Goal: Information Seeking & Learning: Learn about a topic

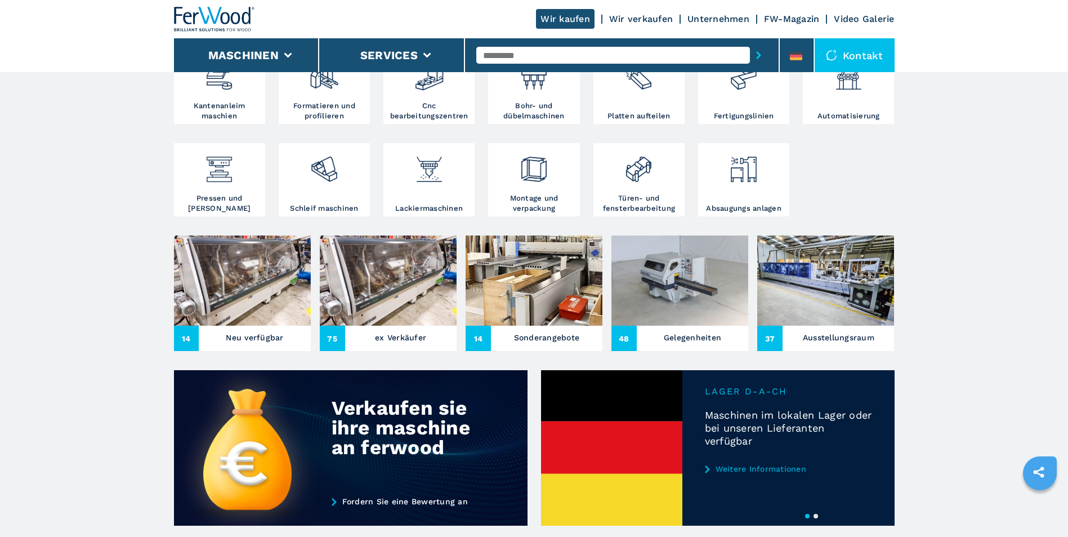
scroll to position [282, 0]
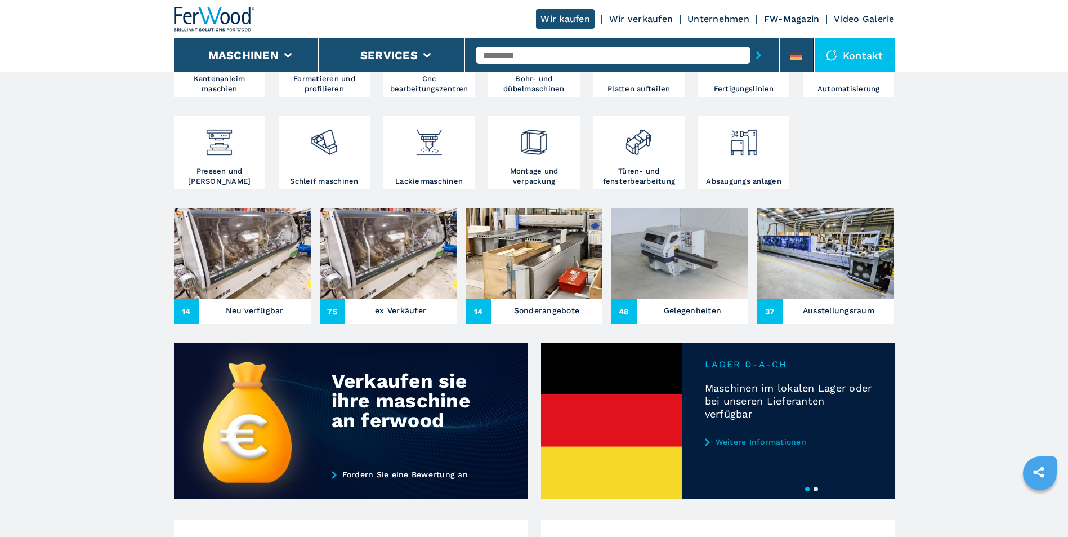
click at [724, 442] on link "Weitere Informationen" at bounding box center [788, 441] width 167 height 9
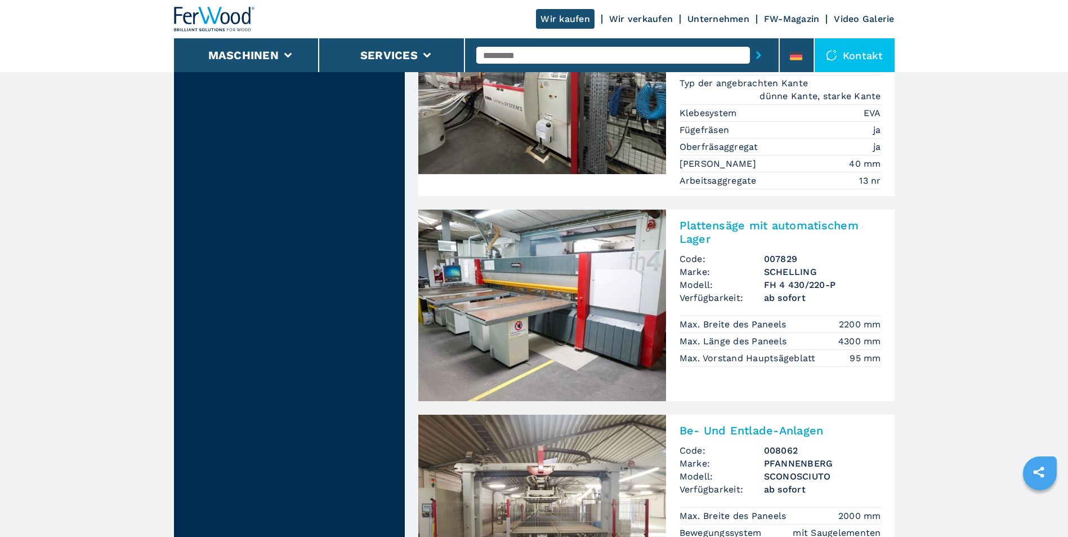
scroll to position [1182, 0]
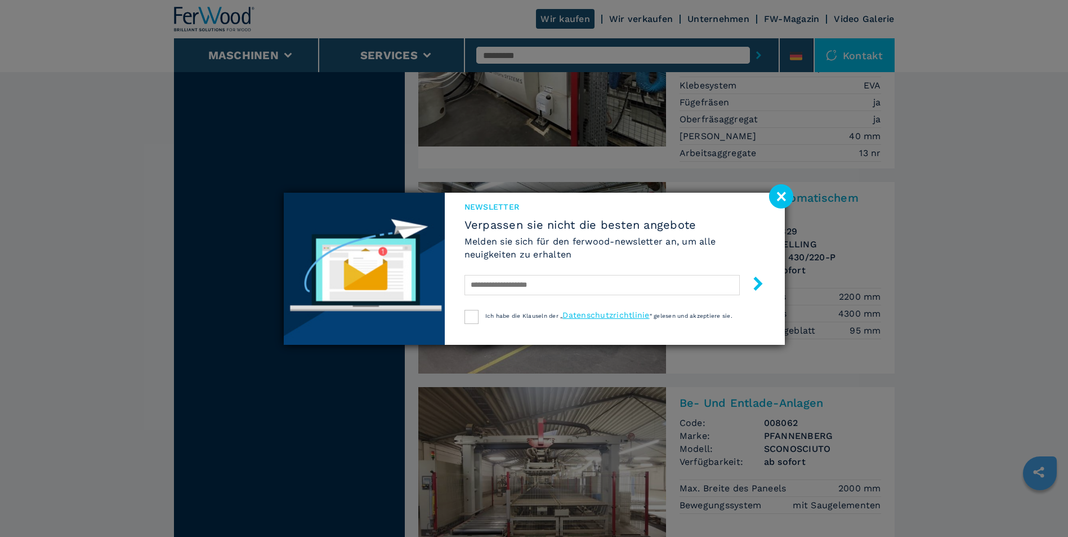
click at [783, 196] on image at bounding box center [781, 196] width 24 height 24
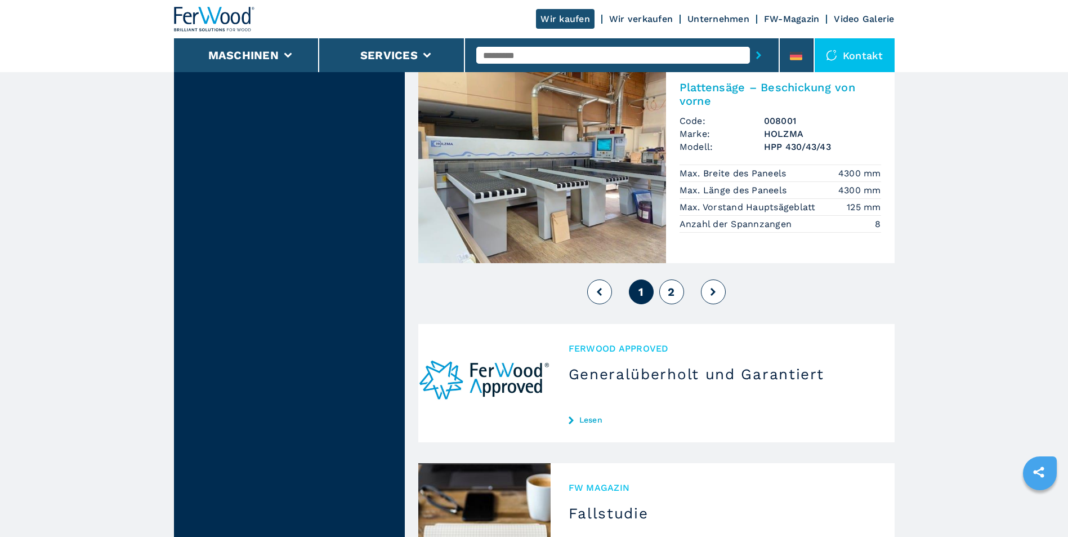
scroll to position [2703, 0]
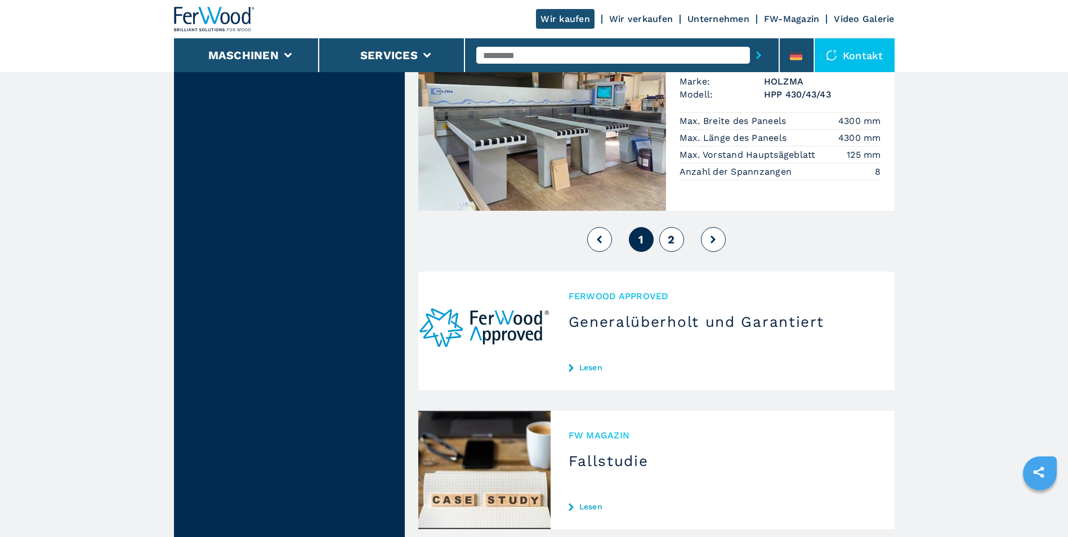
click at [664, 227] on button "2" at bounding box center [671, 239] width 25 height 25
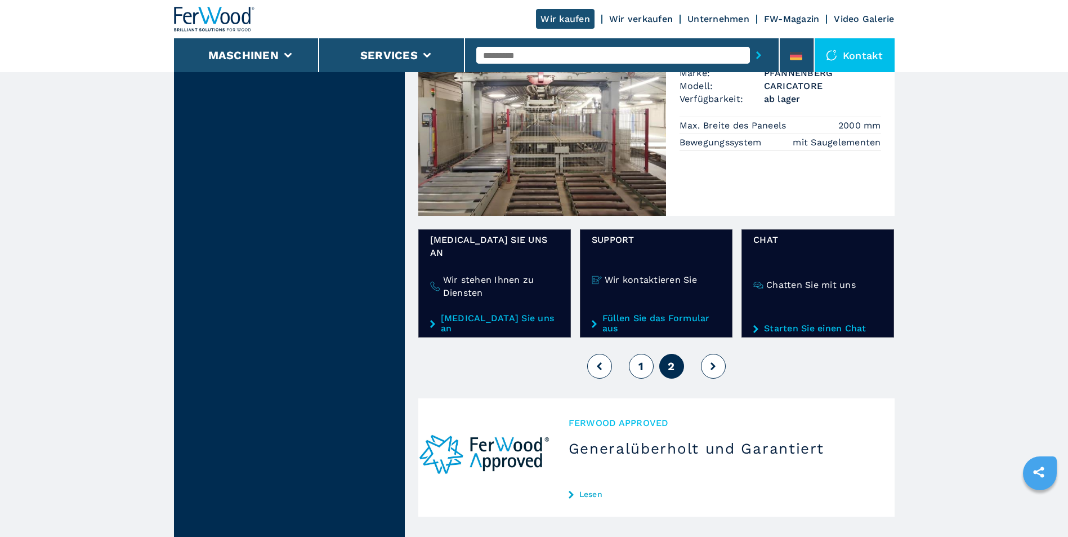
scroll to position [1971, 0]
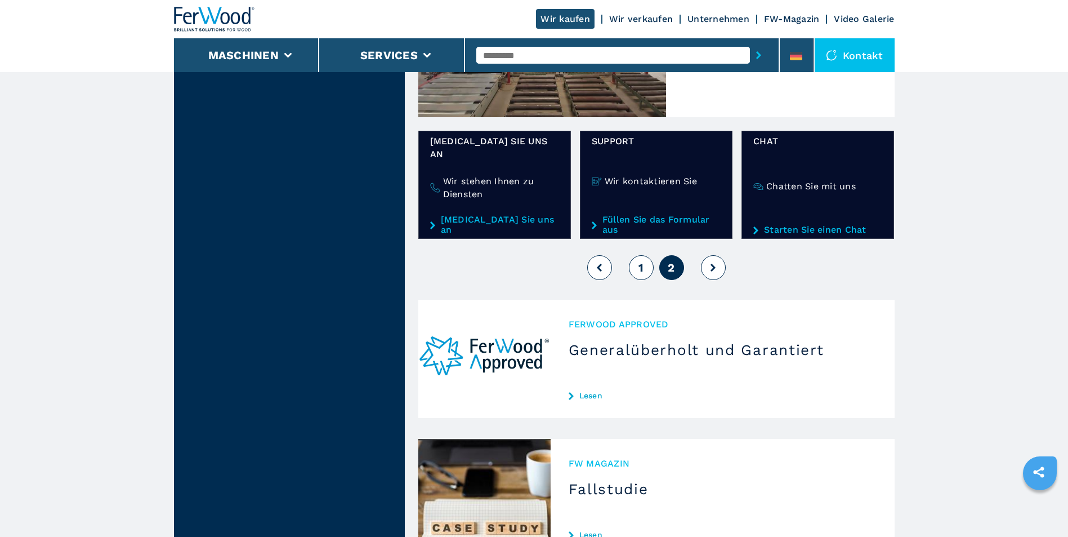
click at [635, 255] on button "1" at bounding box center [641, 267] width 25 height 25
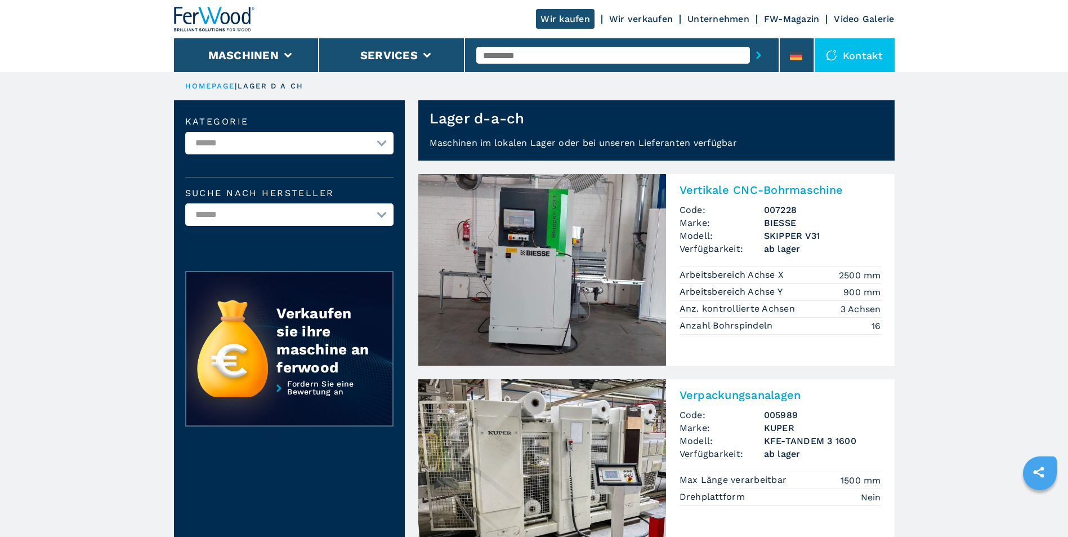
click at [613, 327] on img at bounding box center [542, 269] width 248 height 191
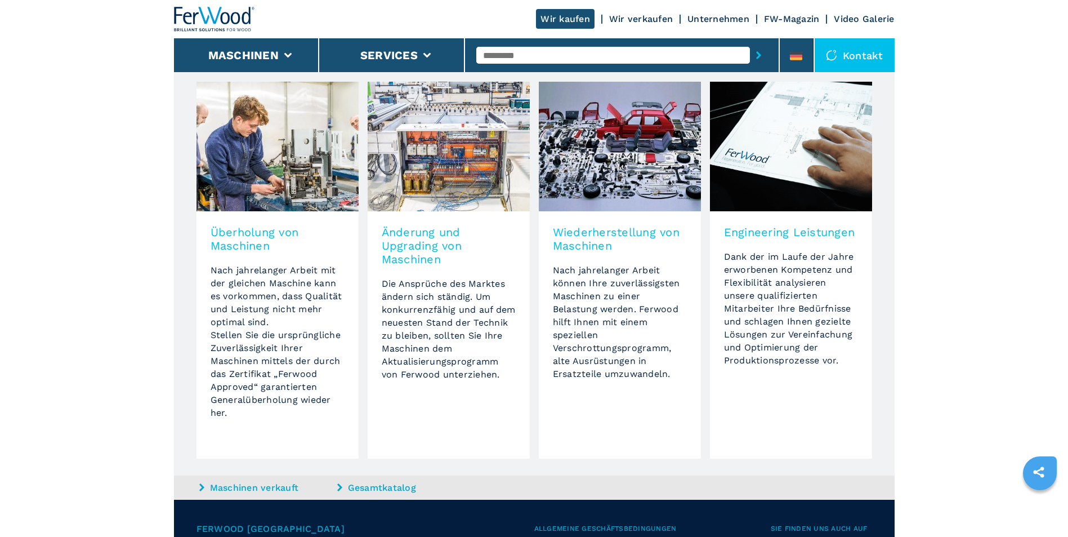
scroll to position [957, 0]
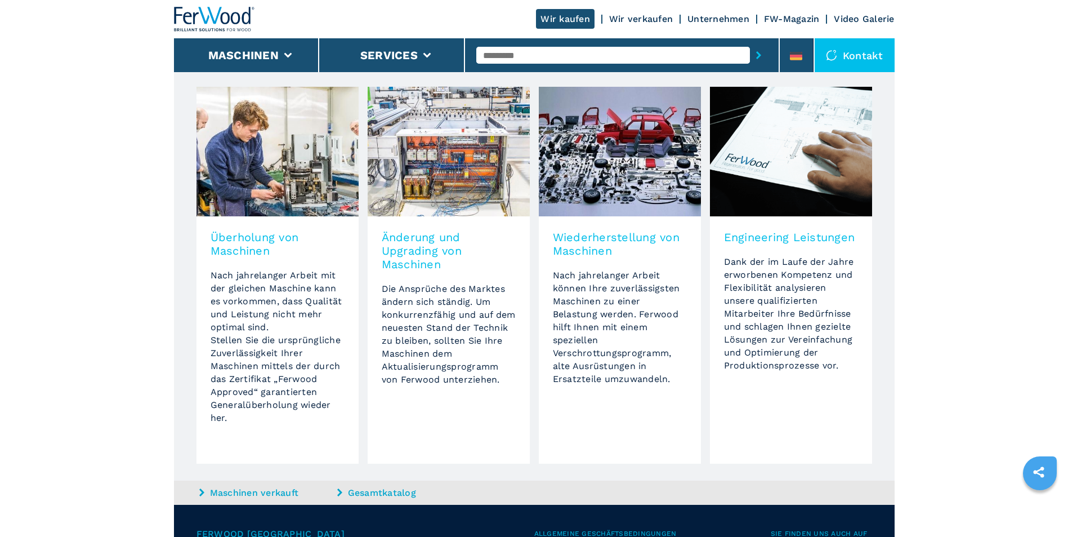
click at [421, 260] on h3 "Änderung und Upgrading von Maschinen" at bounding box center [449, 250] width 134 height 41
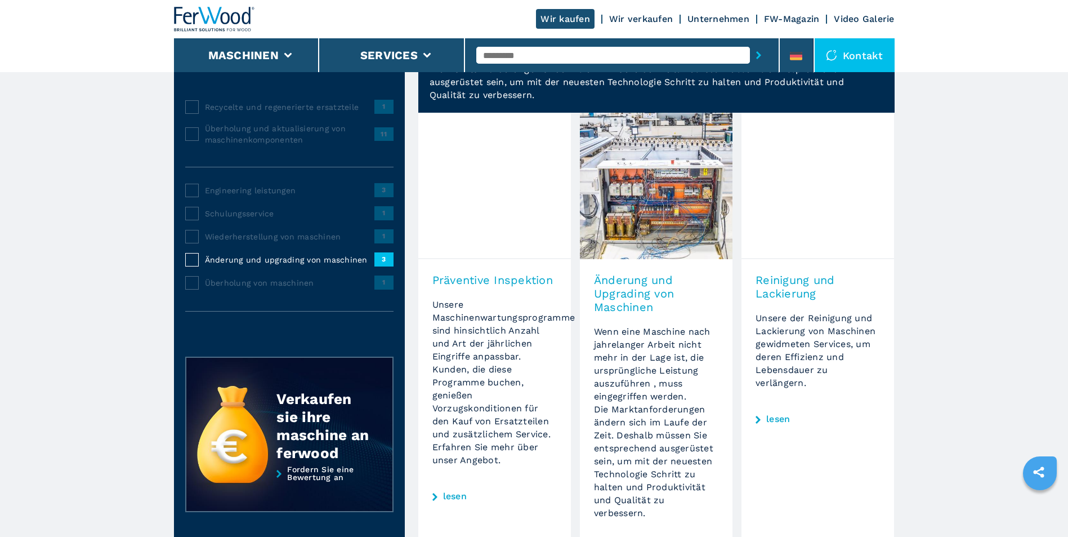
scroll to position [113, 0]
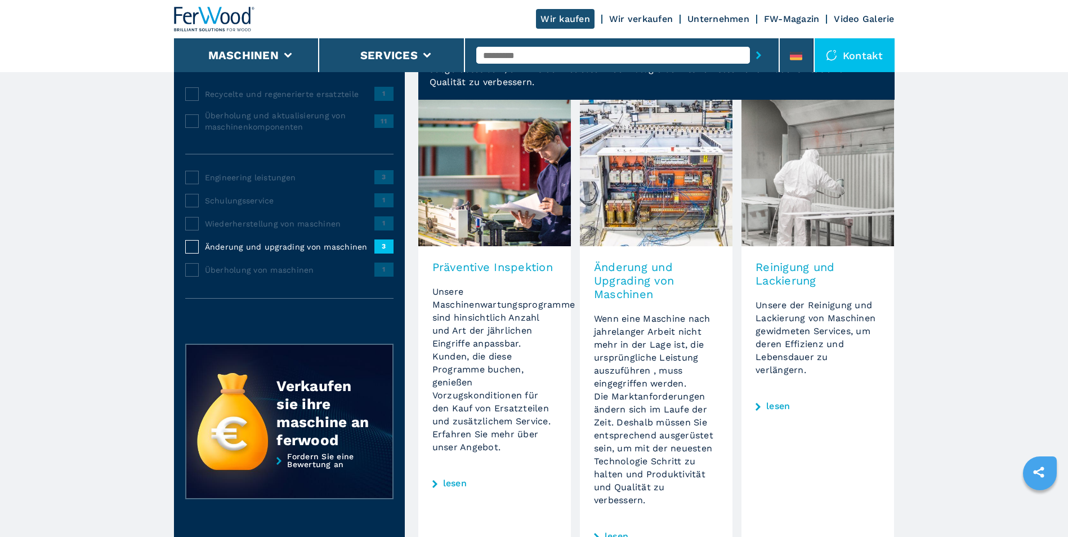
click at [622, 285] on h3 "Änderung und Upgrading von Maschinen" at bounding box center [656, 280] width 124 height 41
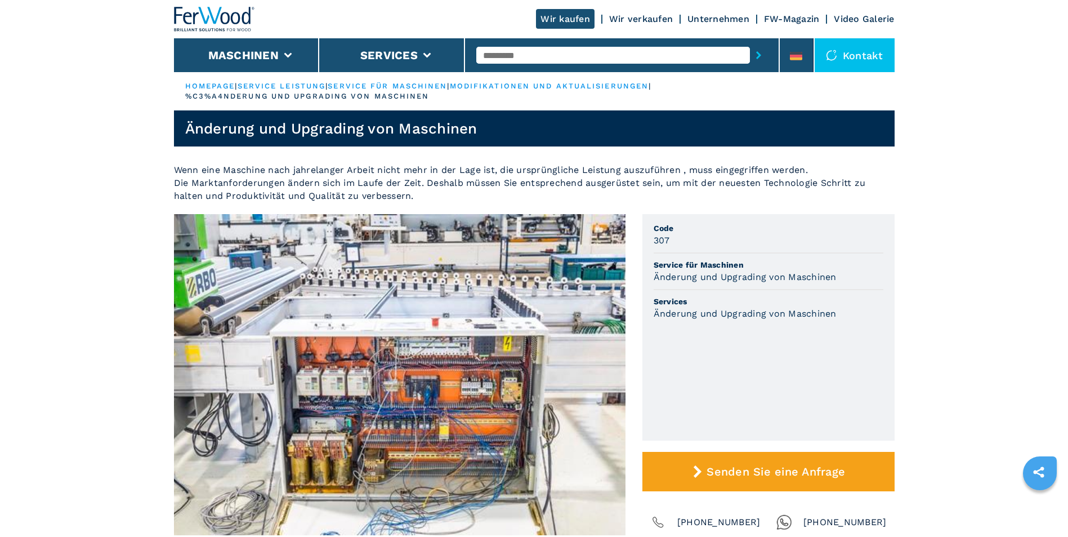
click at [614, 17] on link "Wir verkaufen" at bounding box center [641, 19] width 64 height 11
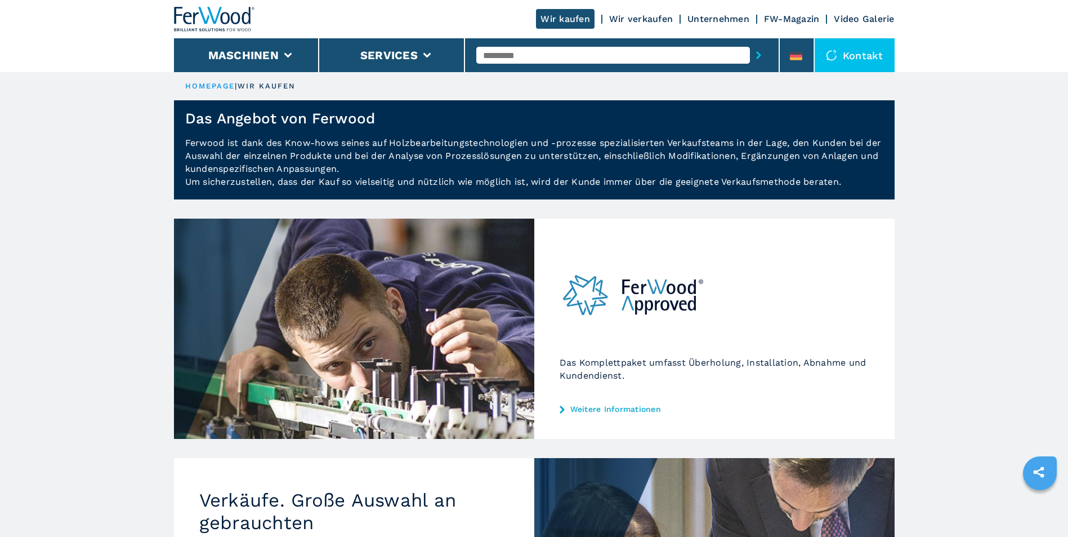
click at [791, 20] on link "FW-Magazin" at bounding box center [792, 19] width 56 height 11
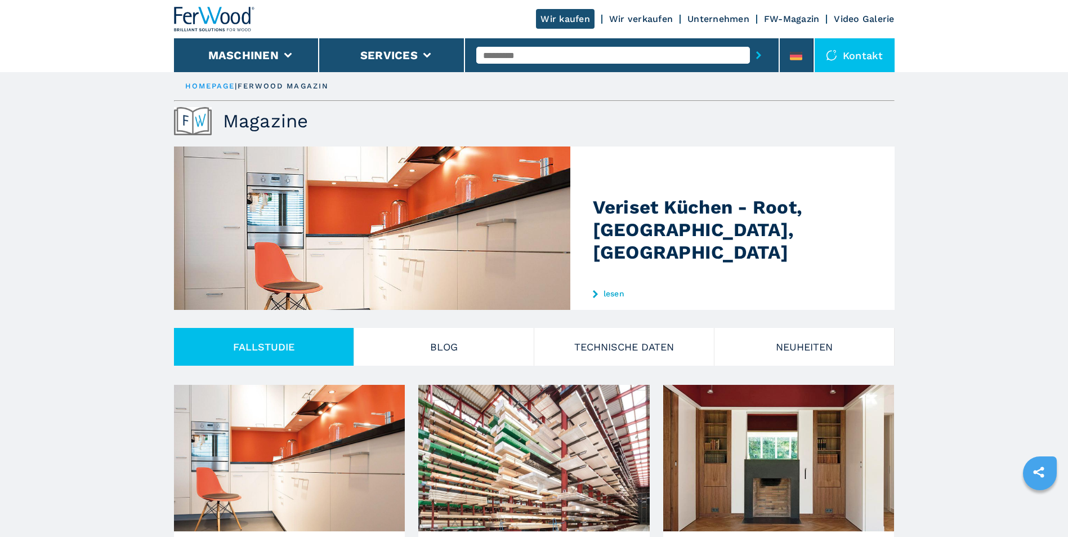
click at [854, 23] on link "Video Galerie" at bounding box center [864, 19] width 60 height 11
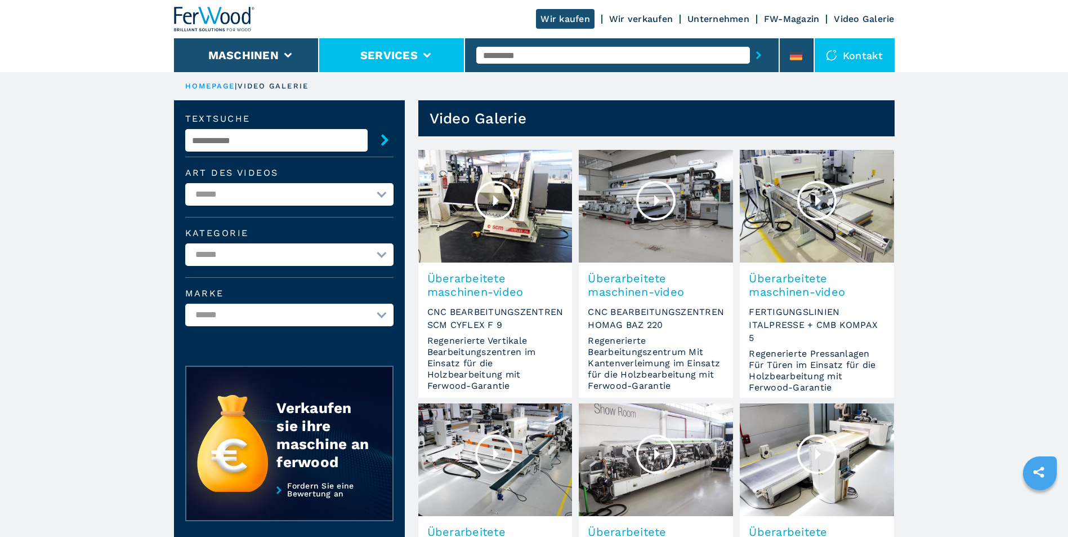
click at [381, 52] on button "Services" at bounding box center [388, 55] width 57 height 14
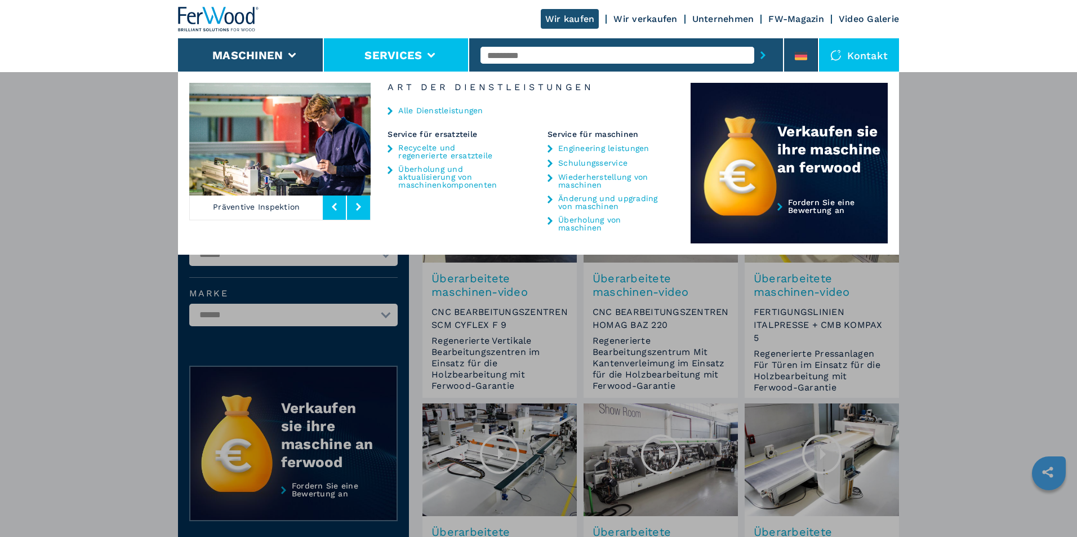
click at [418, 157] on link "Recycelte und regenerierte ersatzteile" at bounding box center [450, 152] width 105 height 16
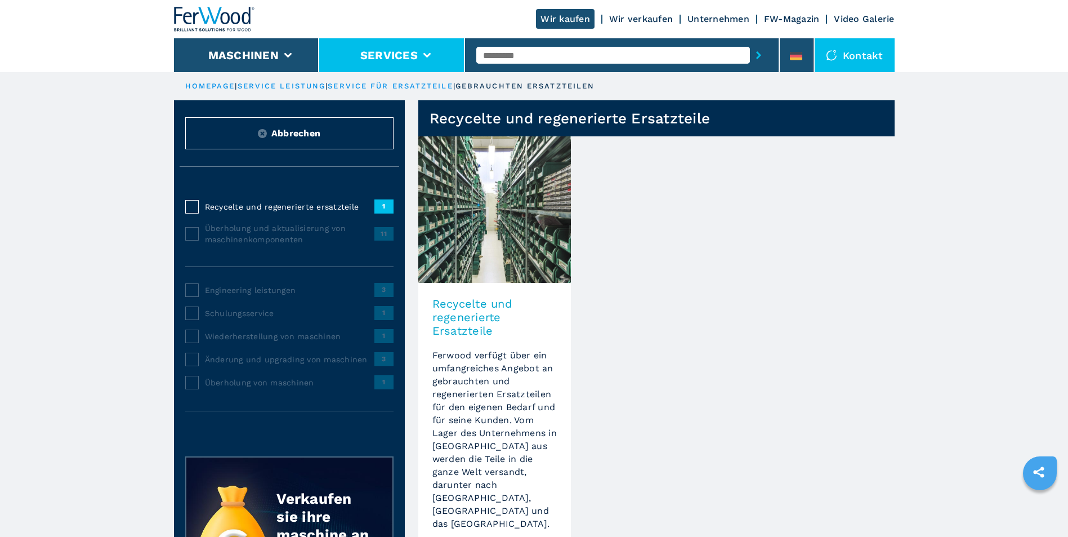
click at [425, 51] on li "Services" at bounding box center [392, 55] width 146 height 34
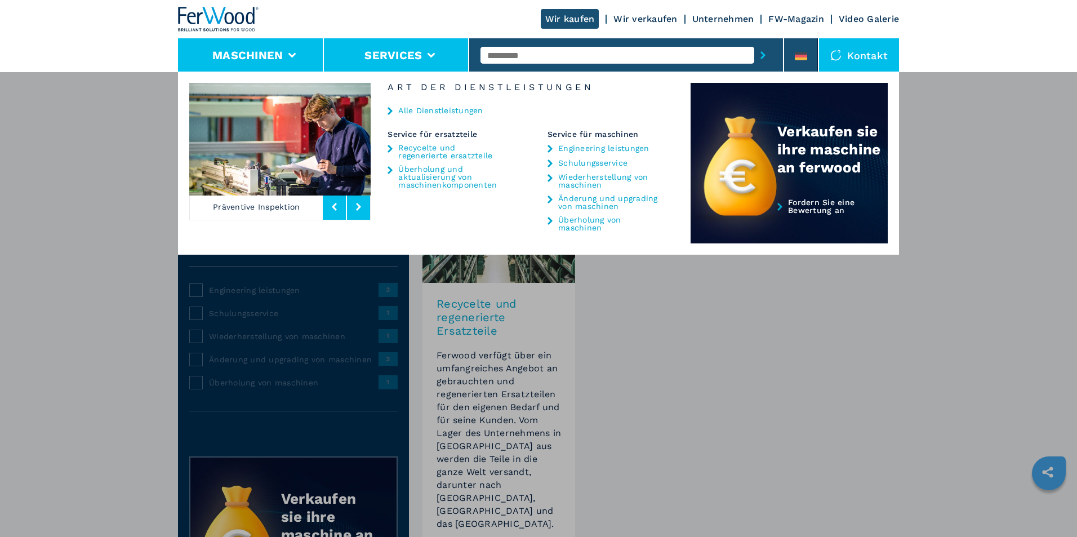
click at [270, 57] on button "Maschinen" at bounding box center [247, 55] width 70 height 14
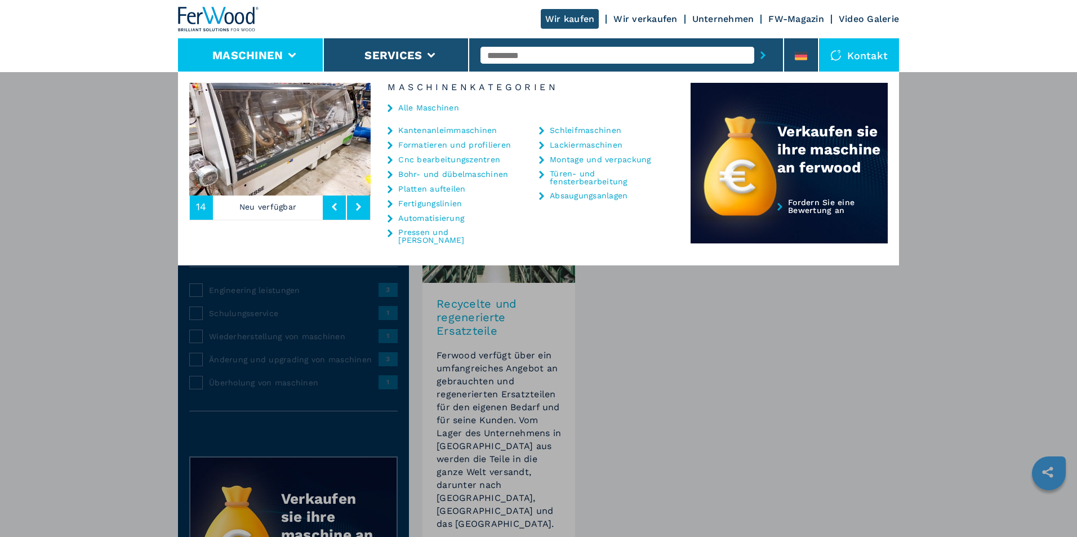
click at [422, 105] on link "Alle Maschinen" at bounding box center [428, 108] width 61 height 8
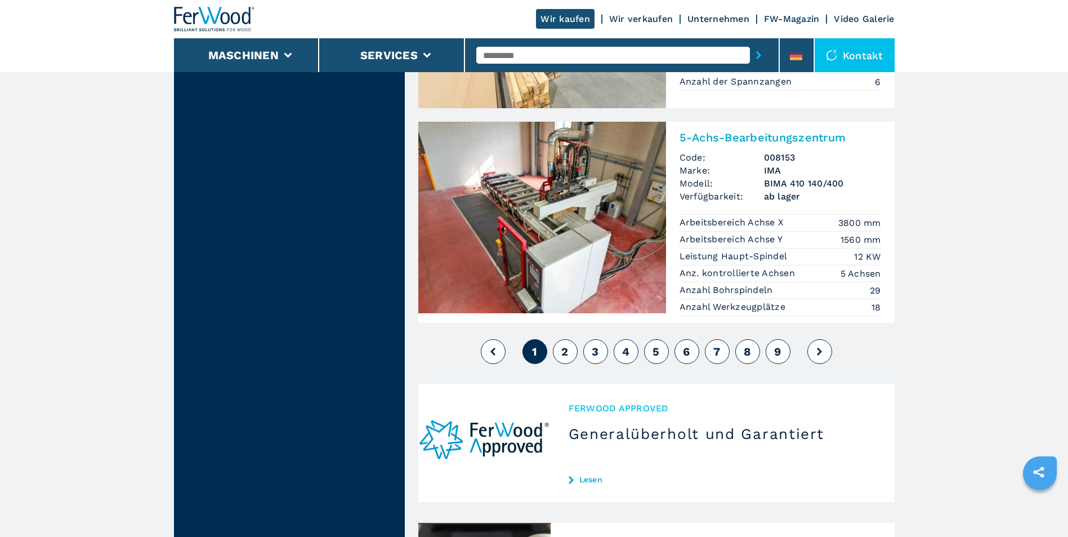
scroll to position [2590, 0]
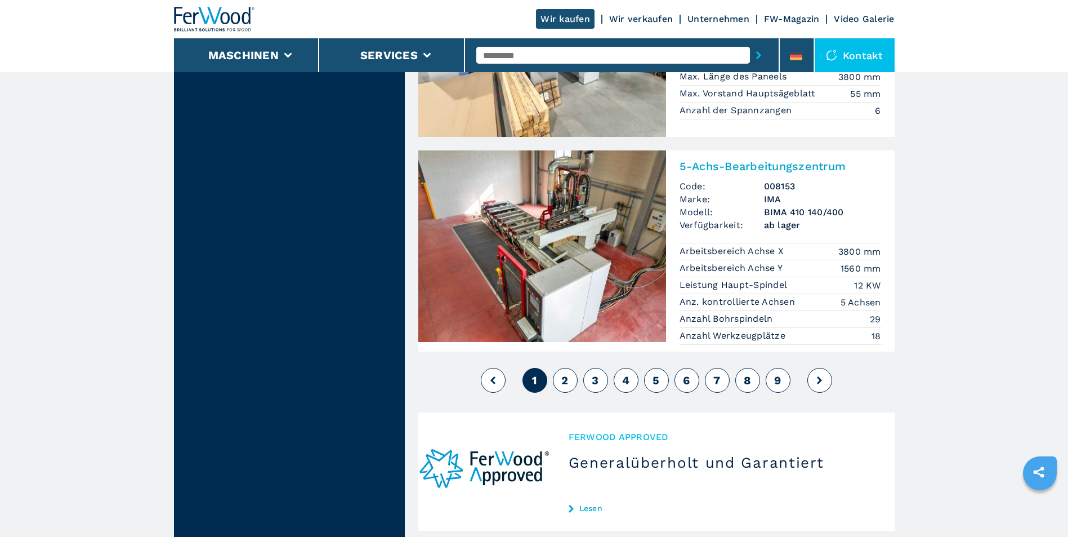
click at [564, 373] on span "2" at bounding box center [564, 380] width 7 height 14
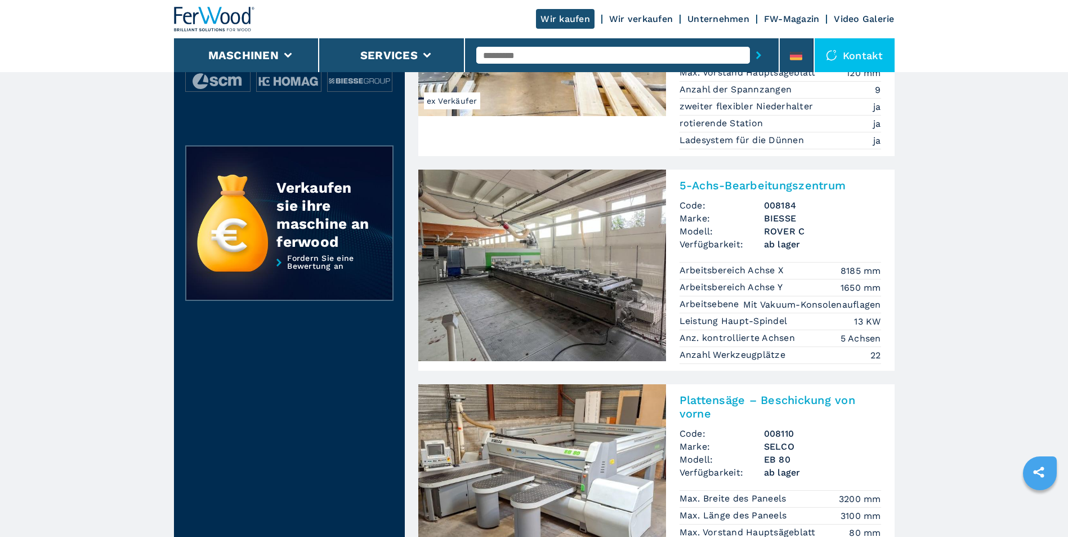
scroll to position [282, 0]
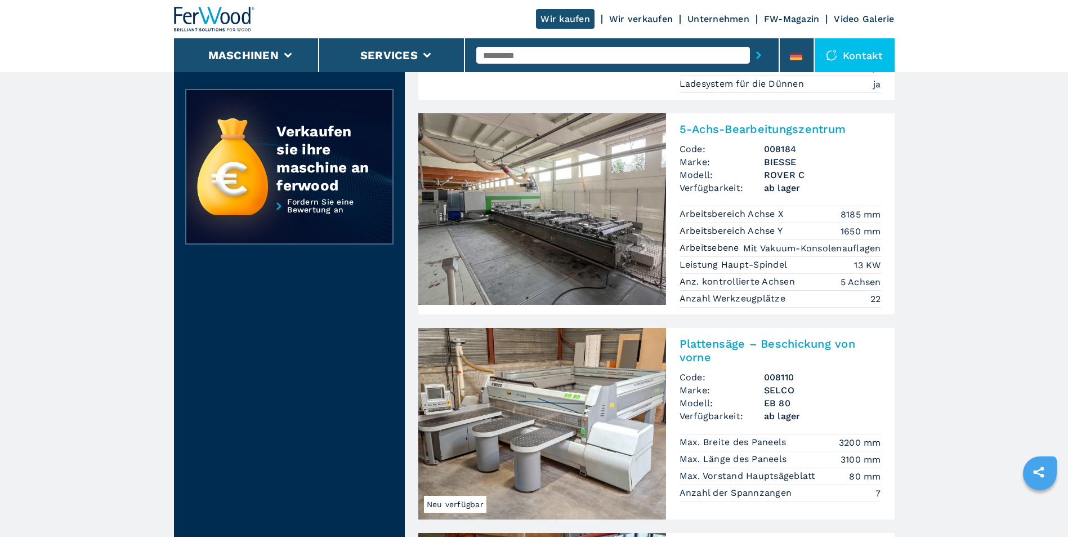
click at [587, 255] on img at bounding box center [542, 208] width 248 height 191
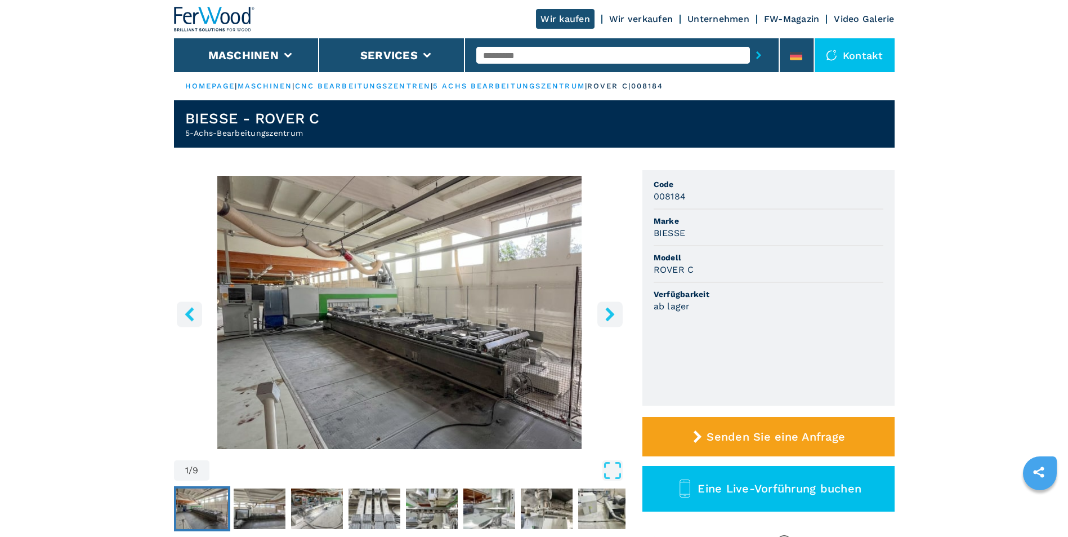
click at [609, 311] on icon "right-button" at bounding box center [609, 314] width 9 height 14
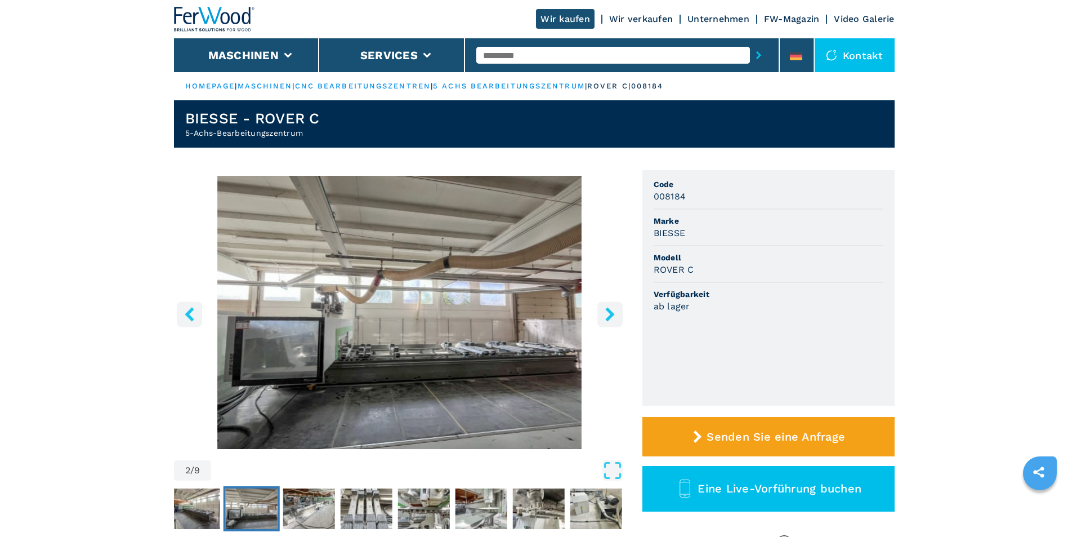
click at [609, 311] on icon "right-button" at bounding box center [609, 314] width 9 height 14
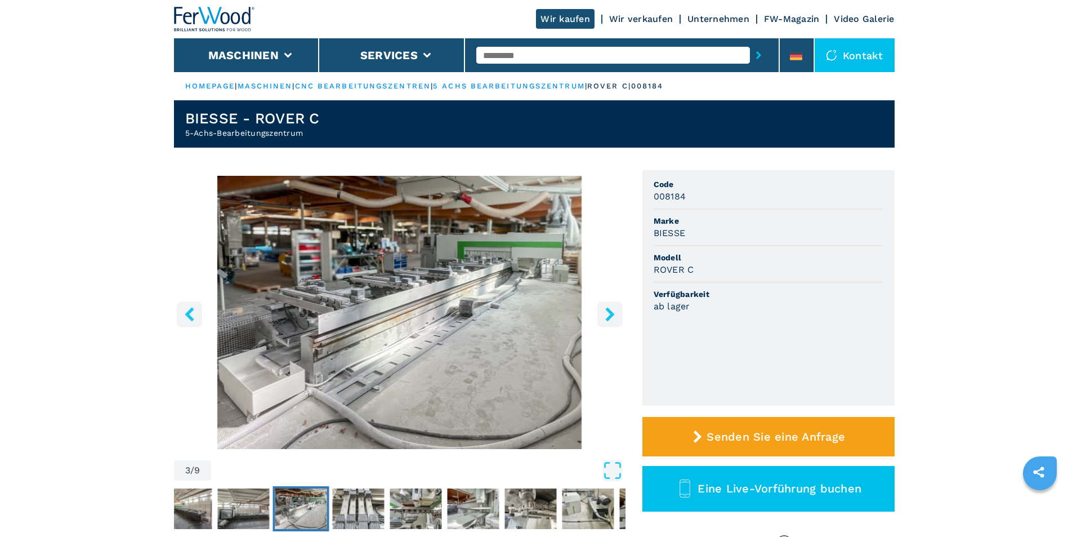
click at [609, 311] on icon "right-button" at bounding box center [609, 314] width 9 height 14
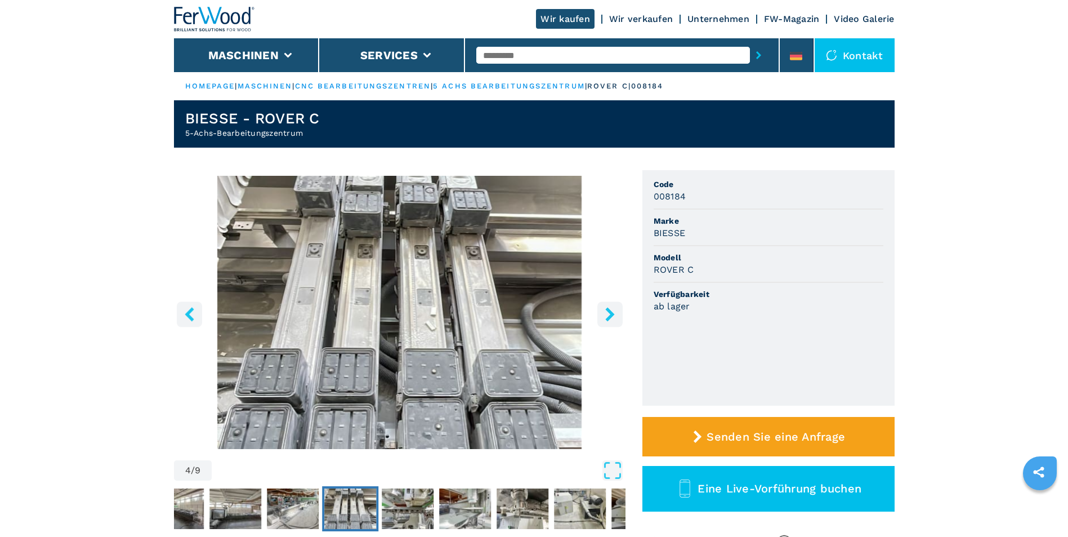
click at [609, 311] on icon "right-button" at bounding box center [609, 314] width 9 height 14
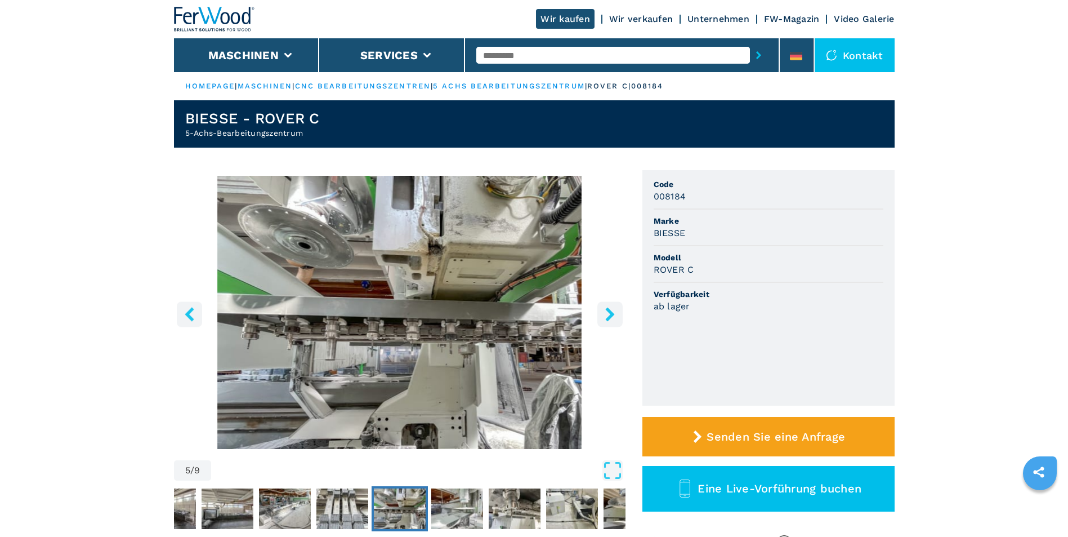
click at [609, 311] on icon "right-button" at bounding box center [609, 314] width 9 height 14
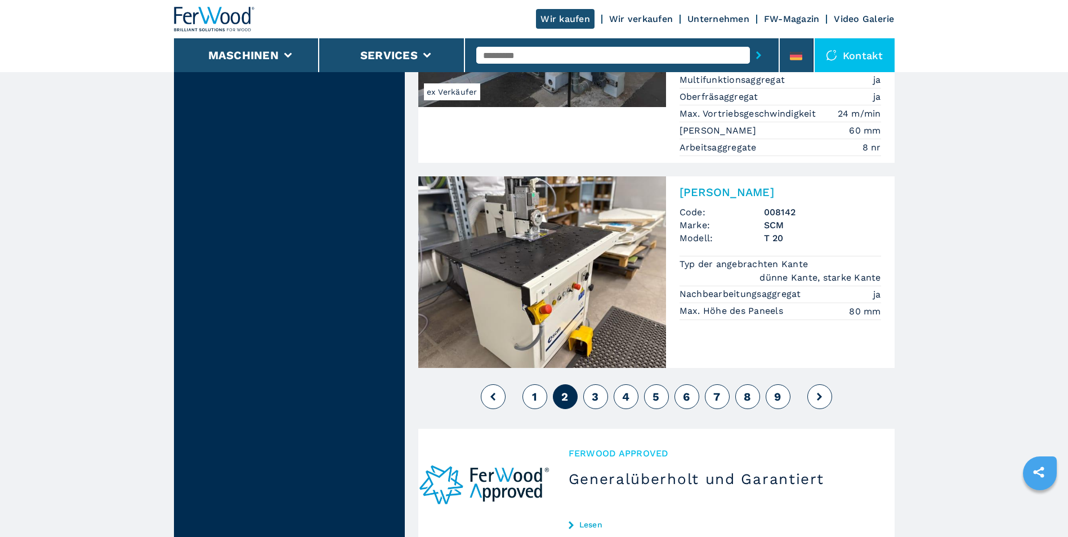
scroll to position [2590, 0]
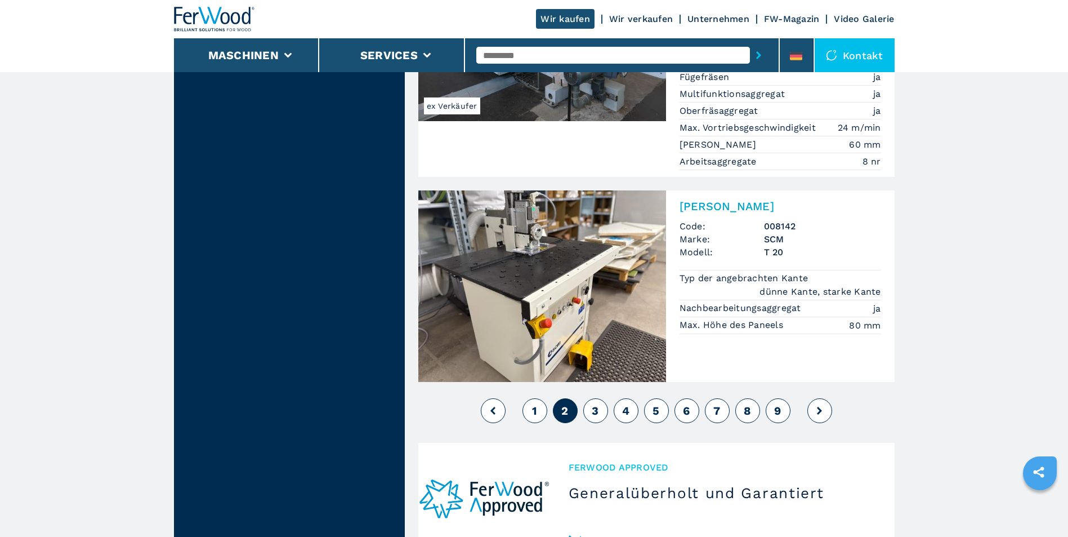
click at [600, 398] on button "3" at bounding box center [595, 410] width 25 height 25
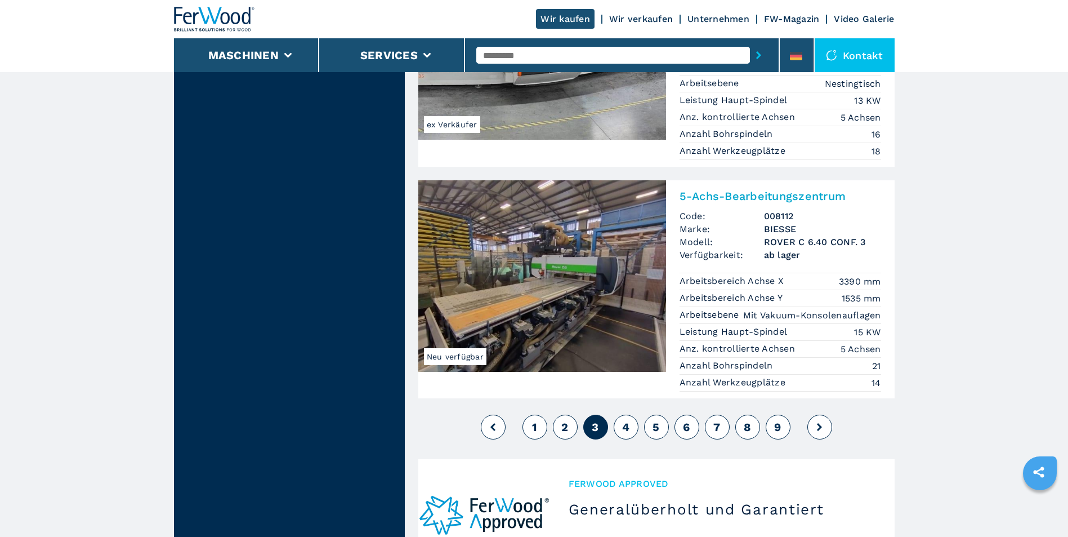
scroll to position [2646, 0]
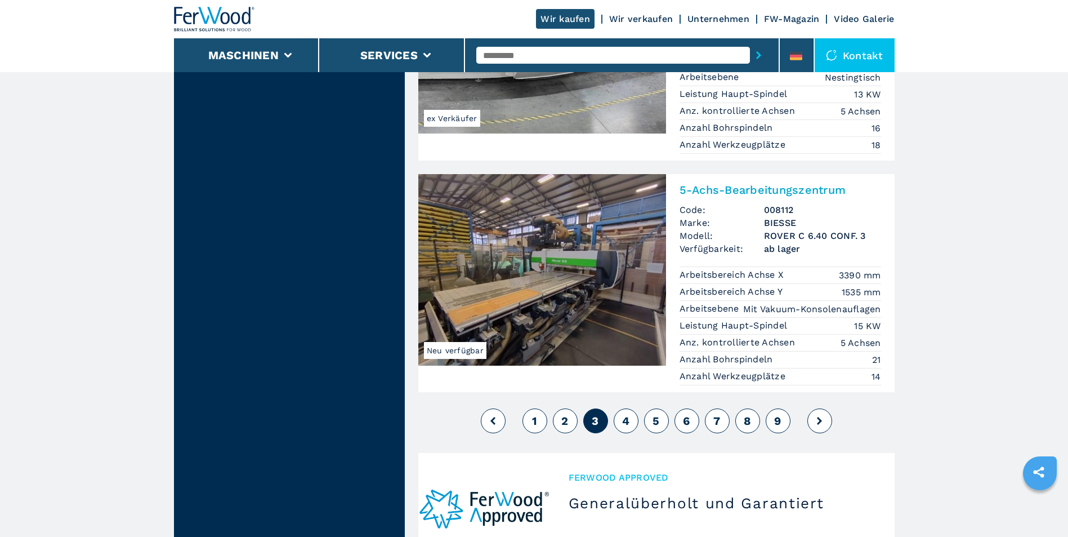
click at [626, 408] on button "4" at bounding box center [626, 420] width 25 height 25
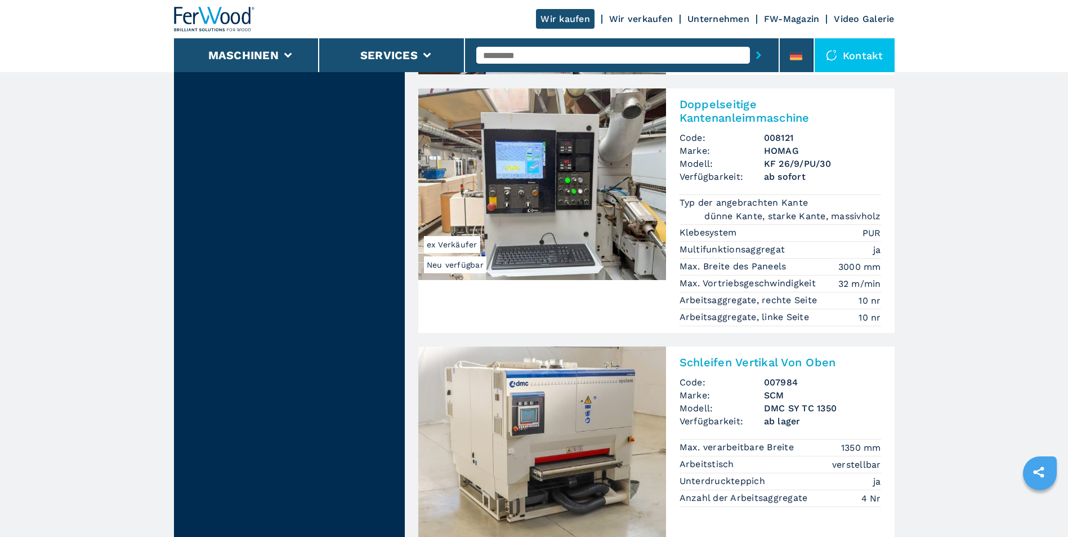
scroll to position [2703, 0]
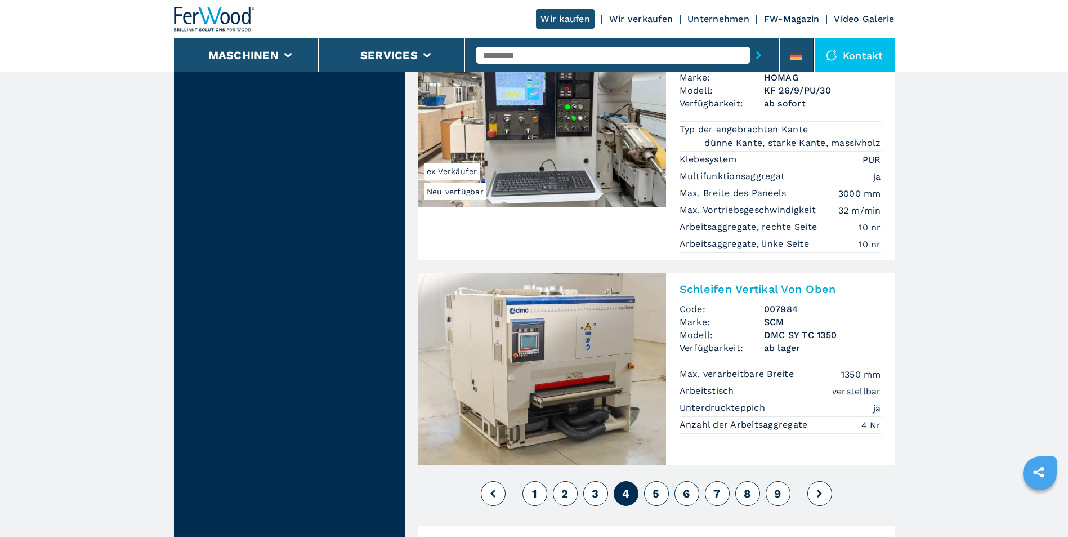
click at [658, 486] on span "5" at bounding box center [656, 493] width 7 height 14
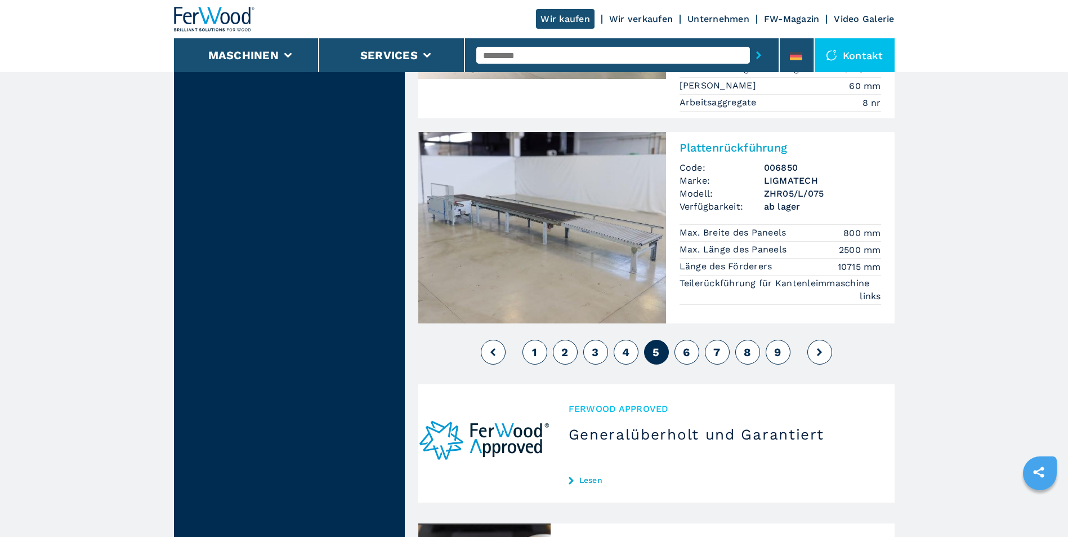
scroll to position [2646, 0]
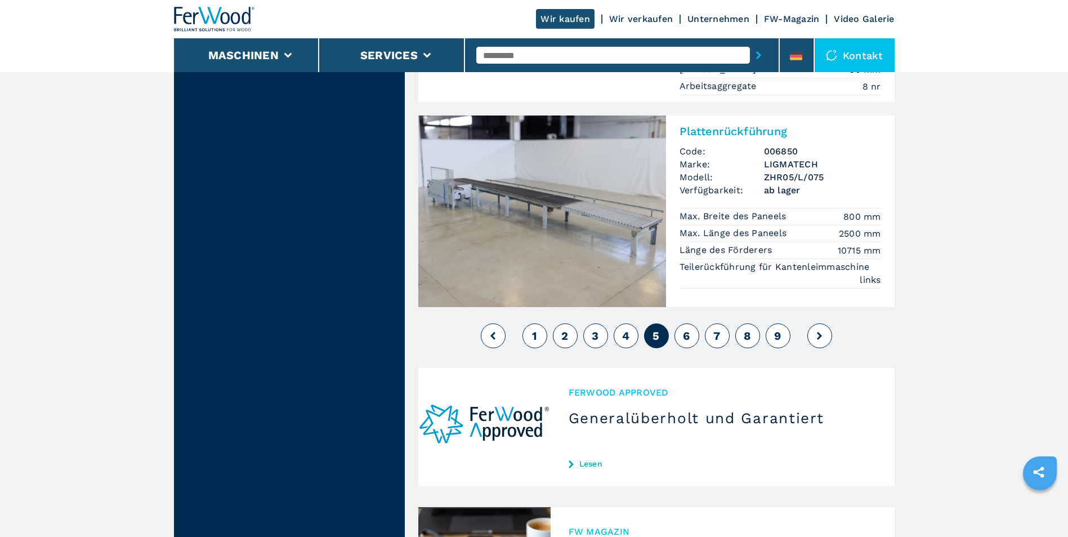
click at [690, 329] on span "6" at bounding box center [686, 336] width 7 height 14
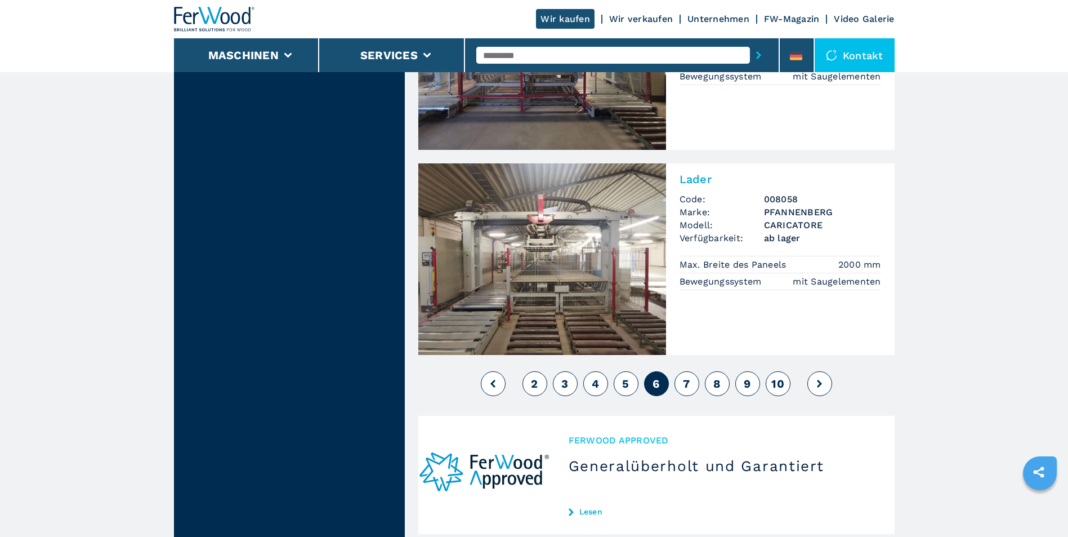
scroll to position [2534, 0]
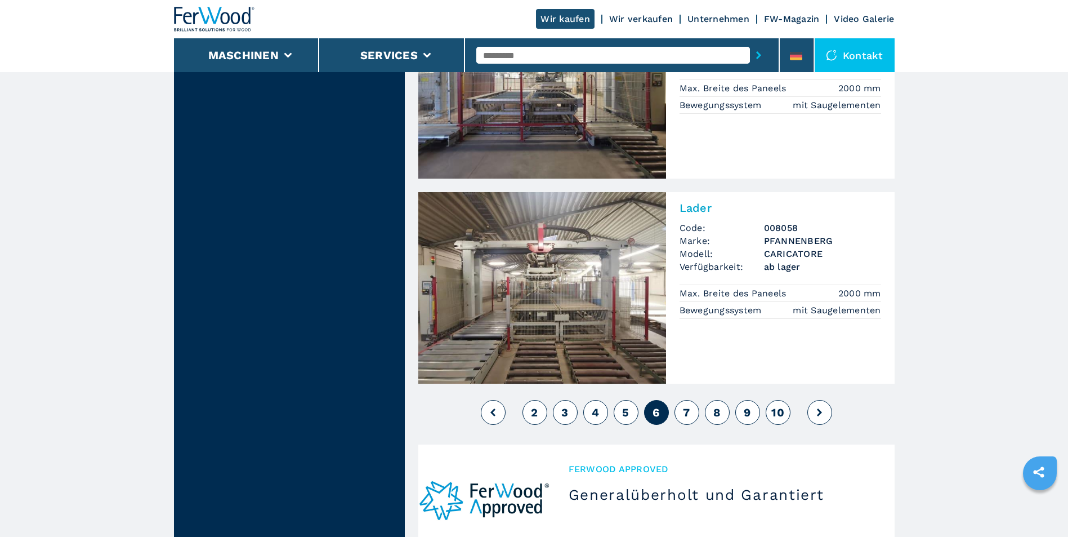
click at [685, 405] on span "7" at bounding box center [686, 412] width 7 height 14
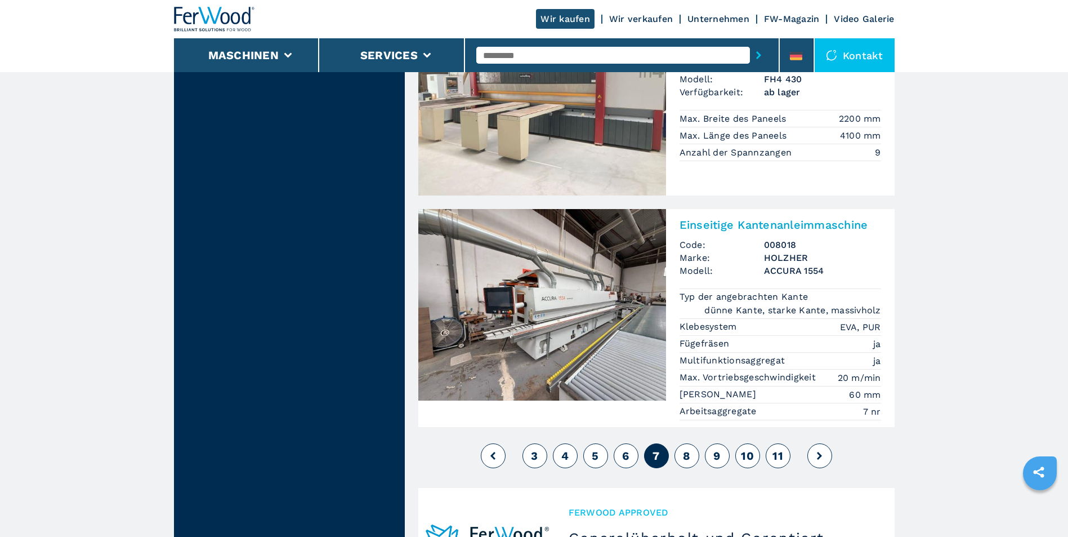
scroll to position [2590, 0]
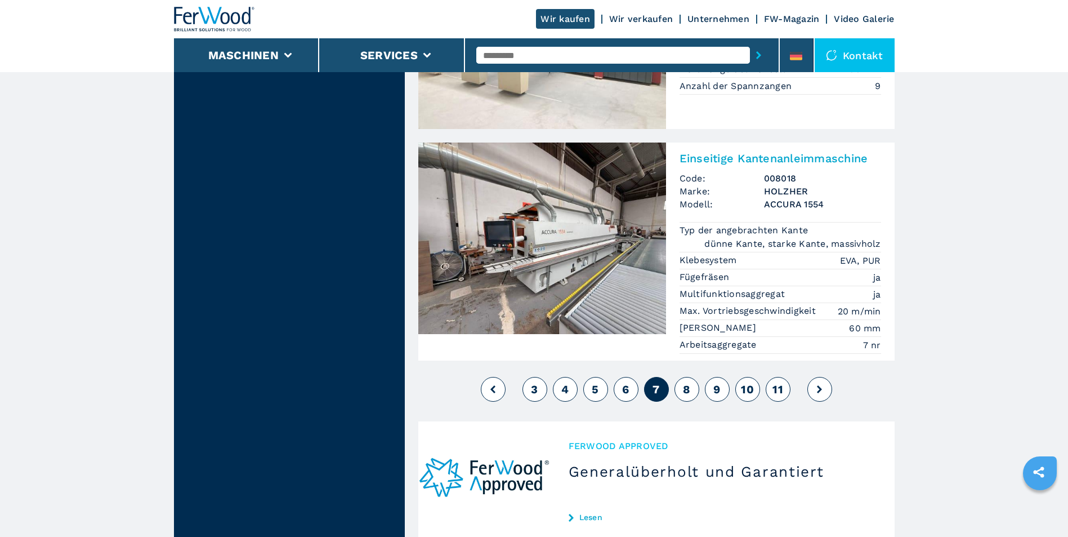
click at [694, 377] on button "8" at bounding box center [687, 389] width 25 height 25
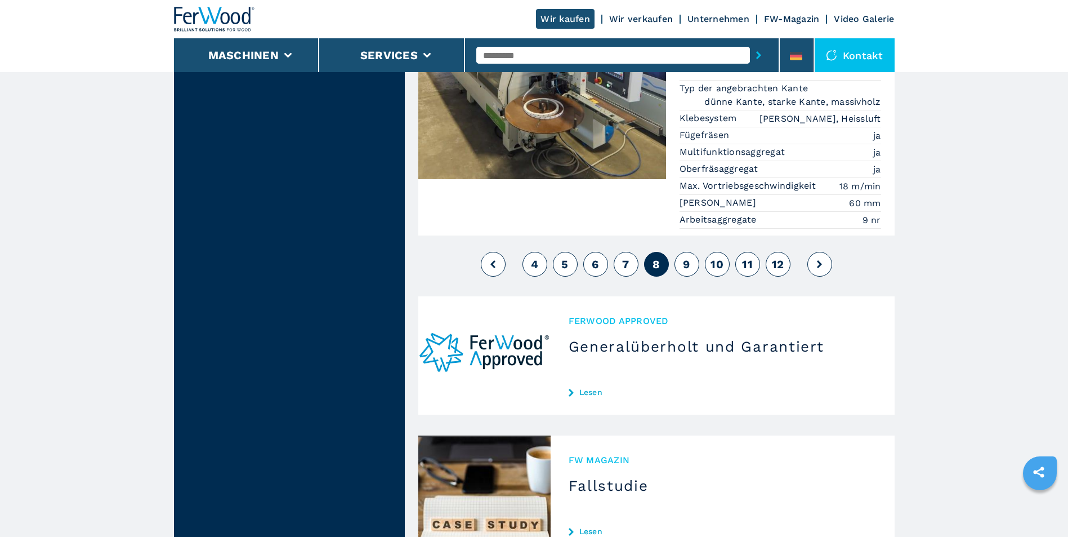
scroll to position [2815, 0]
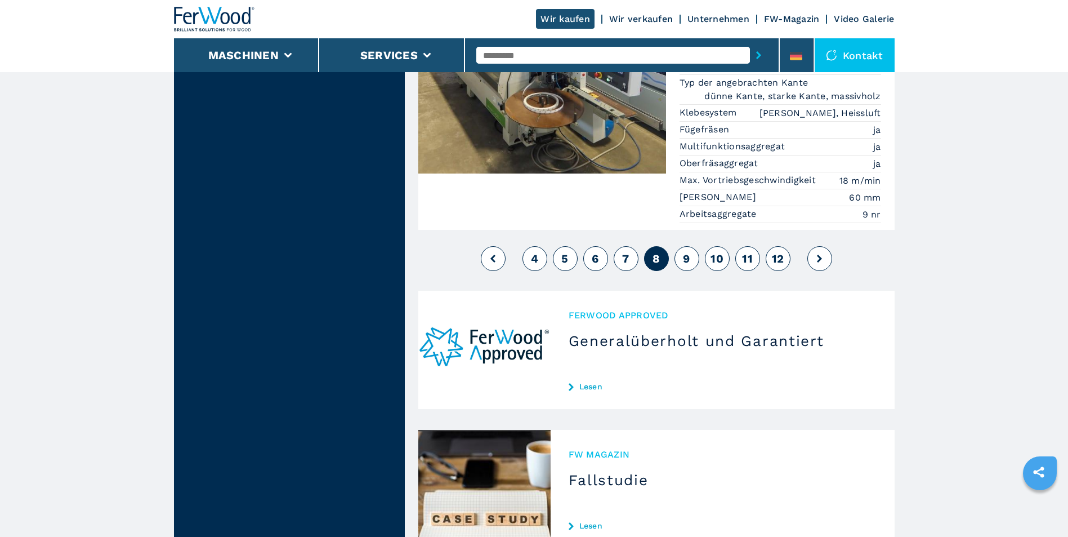
click at [689, 252] on span "9" at bounding box center [686, 259] width 7 height 14
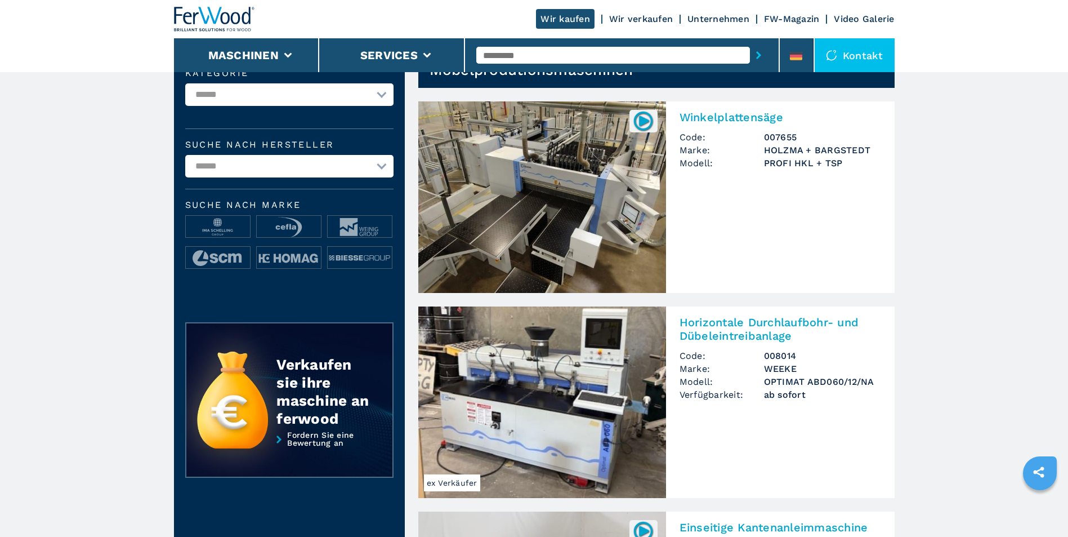
scroll to position [113, 0]
